Goal: Task Accomplishment & Management: Manage account settings

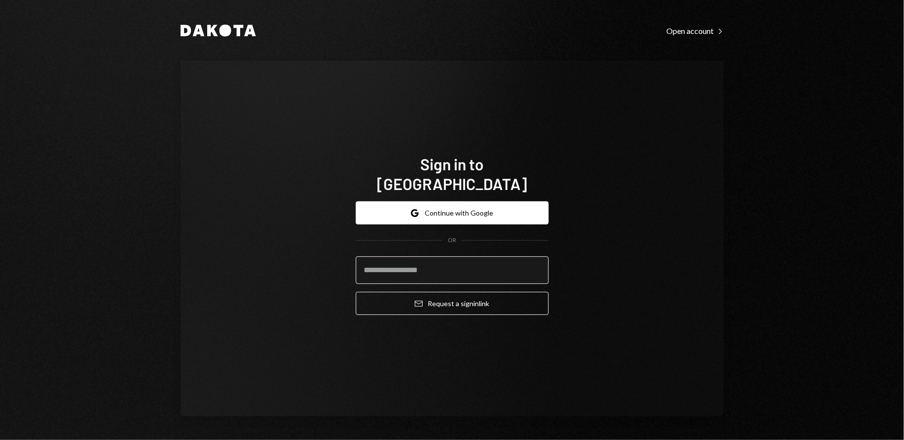
click at [452, 265] on input "email" at bounding box center [452, 270] width 193 height 28
type input "**********"
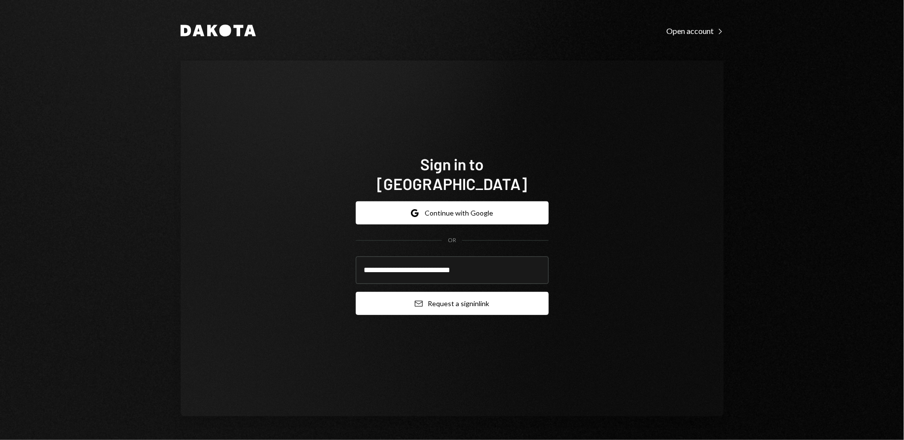
click at [466, 295] on button "Email Request a sign in link" at bounding box center [452, 303] width 193 height 23
